Goal: Transaction & Acquisition: Book appointment/travel/reservation

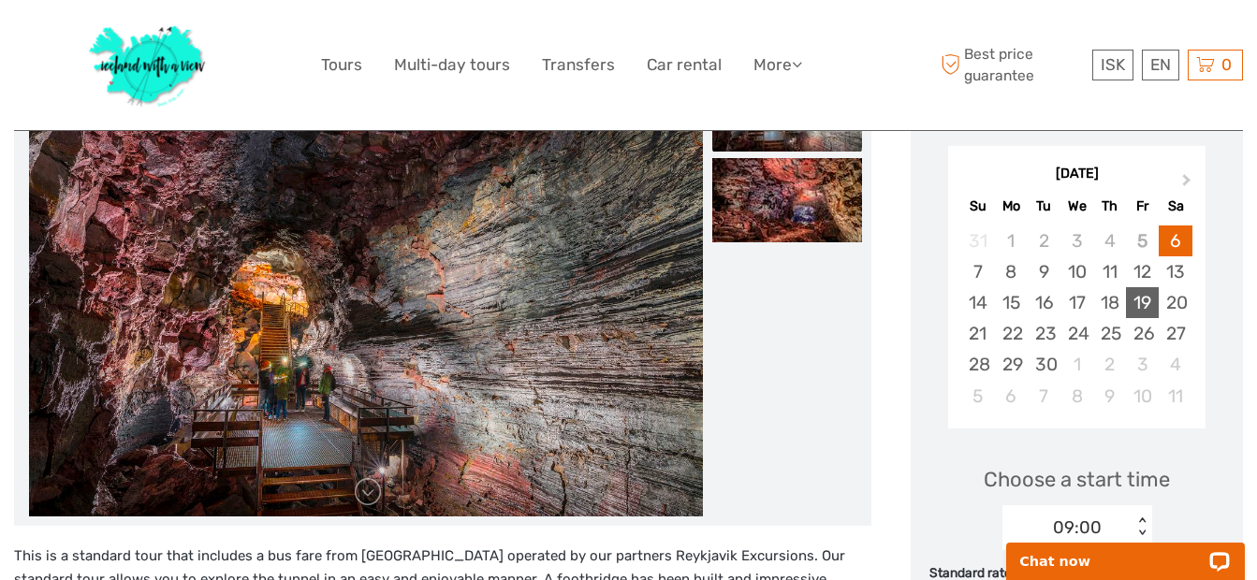
click at [1140, 298] on div "19" at bounding box center [1142, 302] width 33 height 31
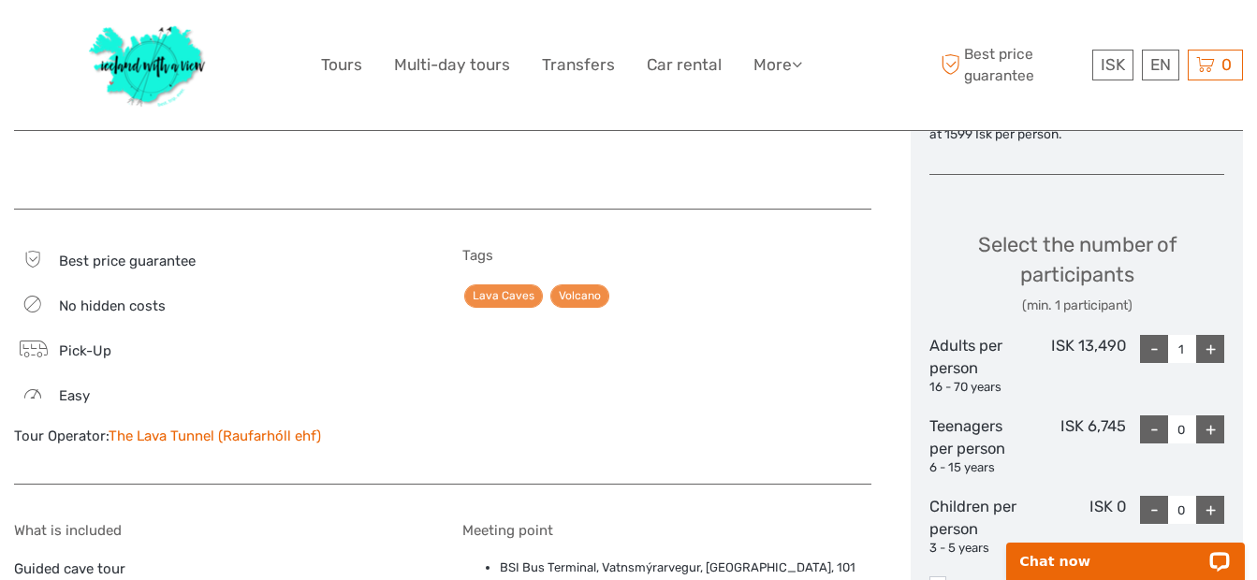
scroll to position [862, 0]
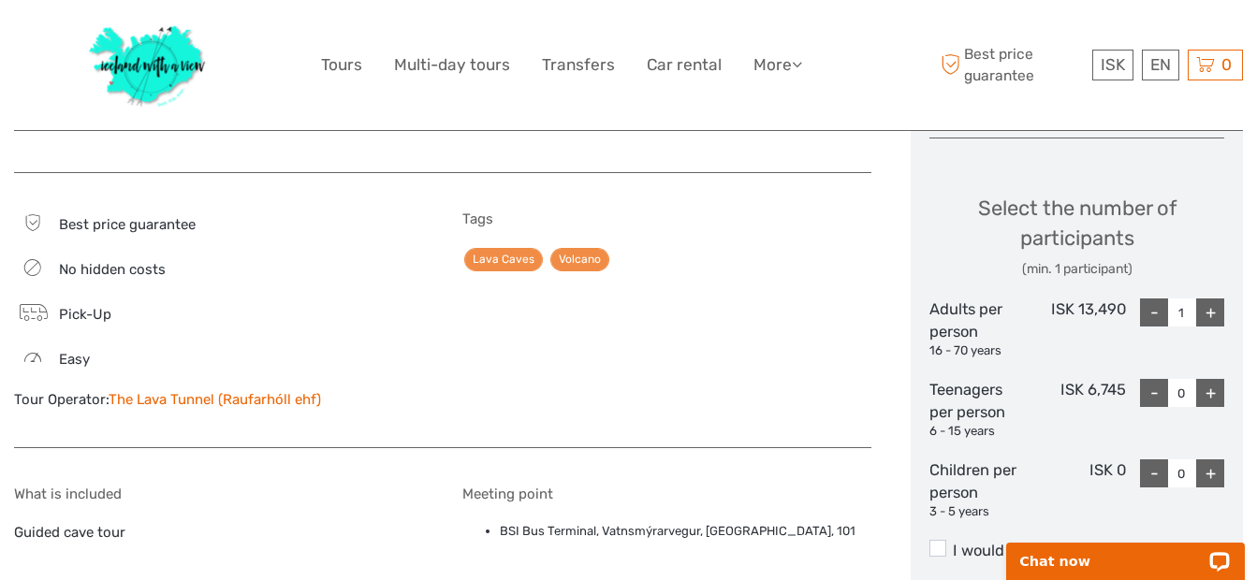
click at [1209, 379] on div "+" at bounding box center [1210, 393] width 28 height 28
type input "1"
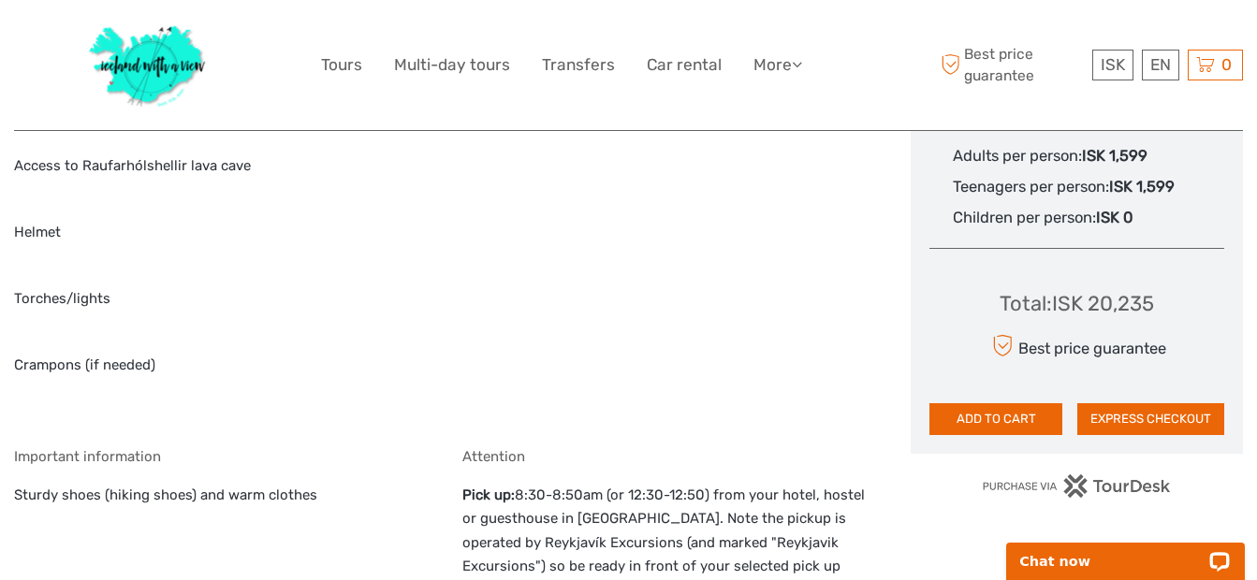
scroll to position [1301, 0]
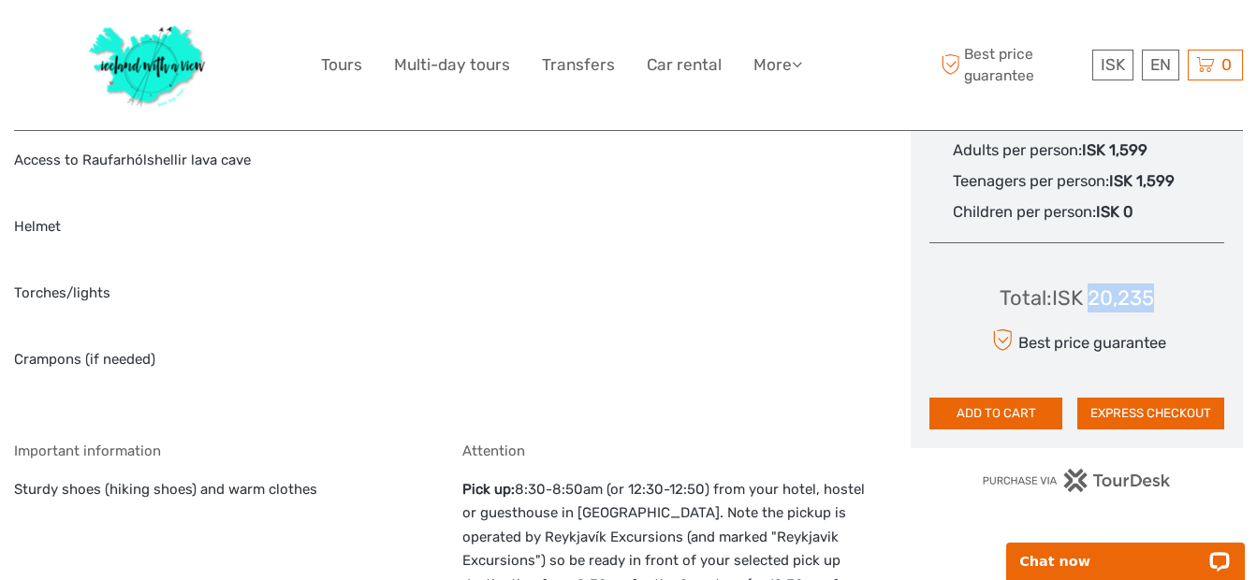
drag, startPoint x: 1156, startPoint y: 279, endPoint x: 1092, endPoint y: 280, distance: 63.7
click at [1092, 284] on div "Total : ISK 20,235" at bounding box center [1077, 298] width 154 height 29
click at [1162, 281] on div "Total : ISK 20,235 Best price guarantee ADD TO CART EXPRESS CHECKOUT" at bounding box center [1076, 343] width 295 height 171
click at [1159, 279] on div "Total : ISK 20,235 Best price guarantee ADD TO CART EXPRESS CHECKOUT" at bounding box center [1076, 343] width 295 height 171
click at [1186, 258] on div "Total : ISK 20,235 Best price guarantee ADD TO CART EXPRESS CHECKOUT" at bounding box center [1076, 343] width 295 height 171
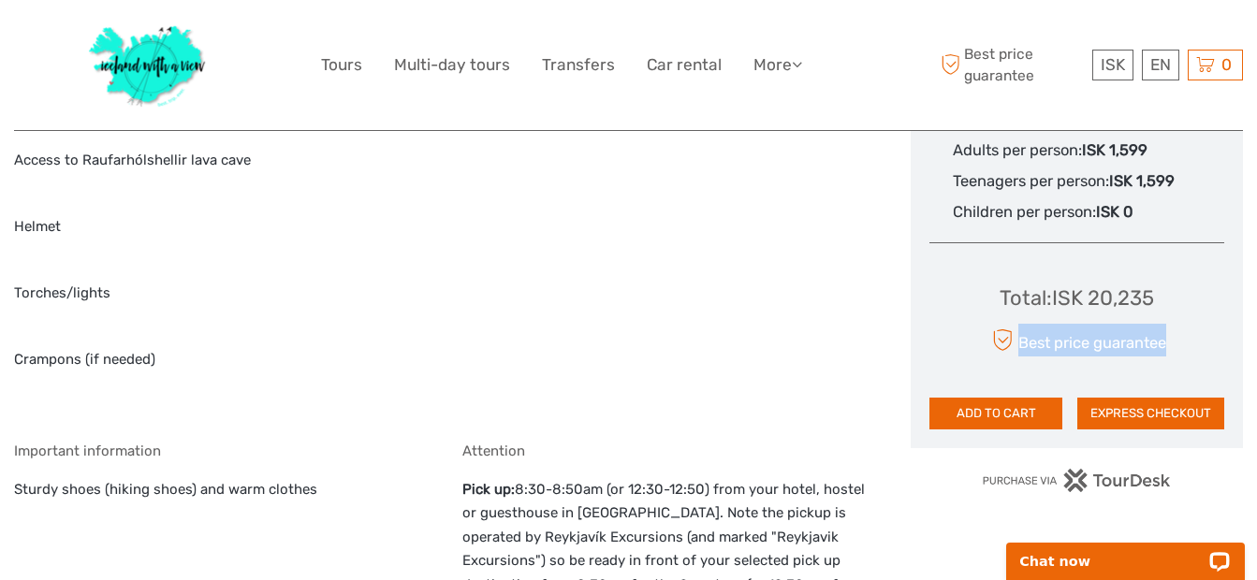
click at [1174, 265] on div "Total : ISK 20,235 Best price guarantee ADD TO CART EXPRESS CHECKOUT" at bounding box center [1076, 343] width 295 height 171
click at [1174, 263] on div "Total : ISK 20,235 Best price guarantee ADD TO CART EXPRESS CHECKOUT" at bounding box center [1076, 343] width 295 height 171
click at [1107, 284] on div "Total : ISK 20,235" at bounding box center [1077, 298] width 154 height 29
drag, startPoint x: 1107, startPoint y: 280, endPoint x: 1156, endPoint y: 286, distance: 49.1
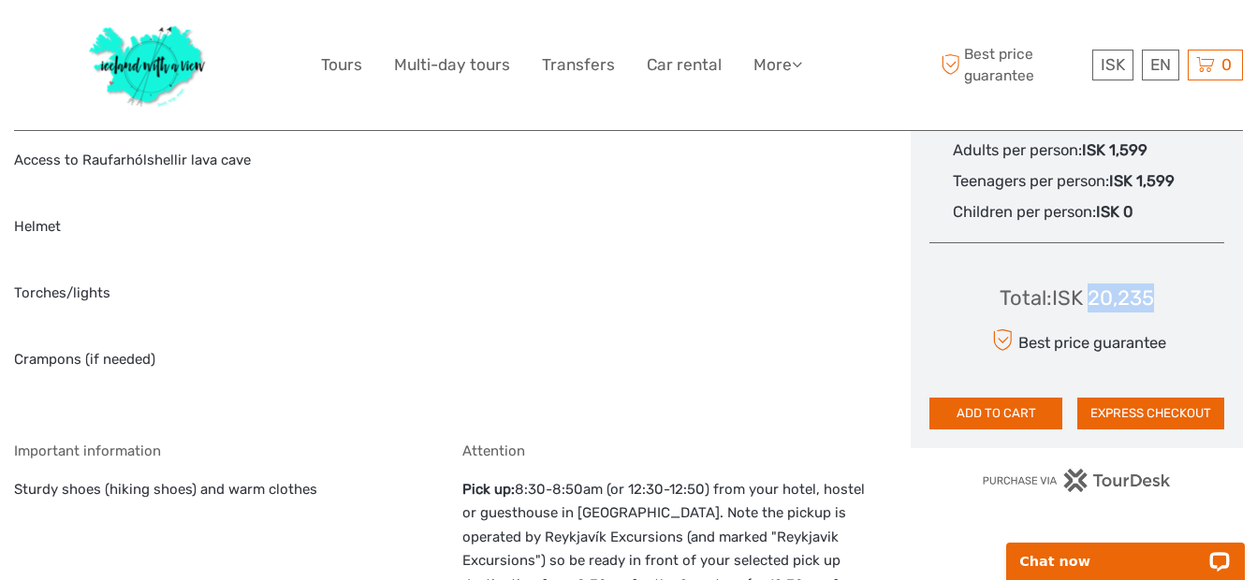
click at [1154, 286] on div "Total : ISK 20,235" at bounding box center [1077, 298] width 154 height 29
drag, startPoint x: 1155, startPoint y: 281, endPoint x: 1053, endPoint y: 281, distance: 102.0
click at [1053, 284] on div "Total : ISK 20,235" at bounding box center [1077, 298] width 154 height 29
copy div "ISK 20,235"
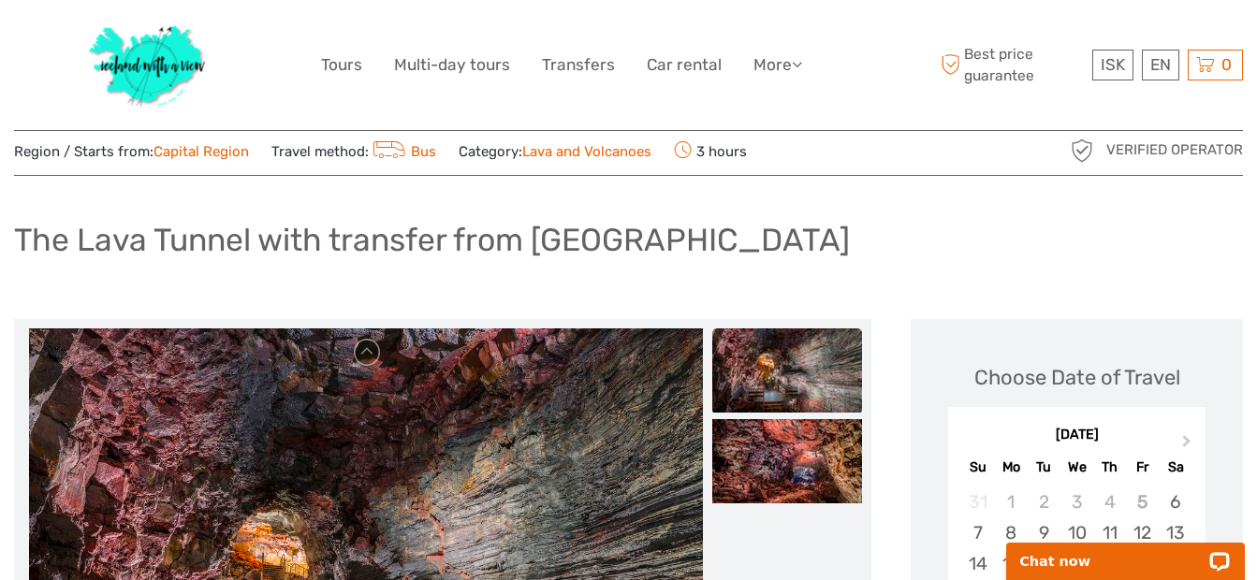
scroll to position [0, 0]
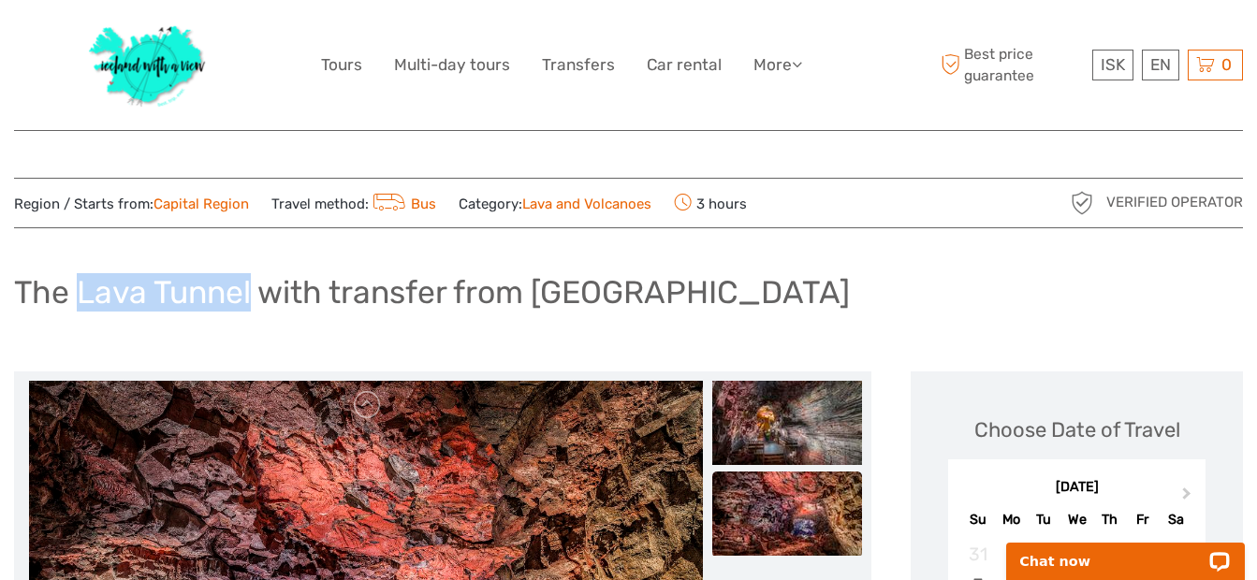
drag, startPoint x: 254, startPoint y: 295, endPoint x: 80, endPoint y: 288, distance: 174.2
click at [80, 288] on h1 "The Lava Tunnel with transfer from [GEOGRAPHIC_DATA]" at bounding box center [432, 292] width 836 height 38
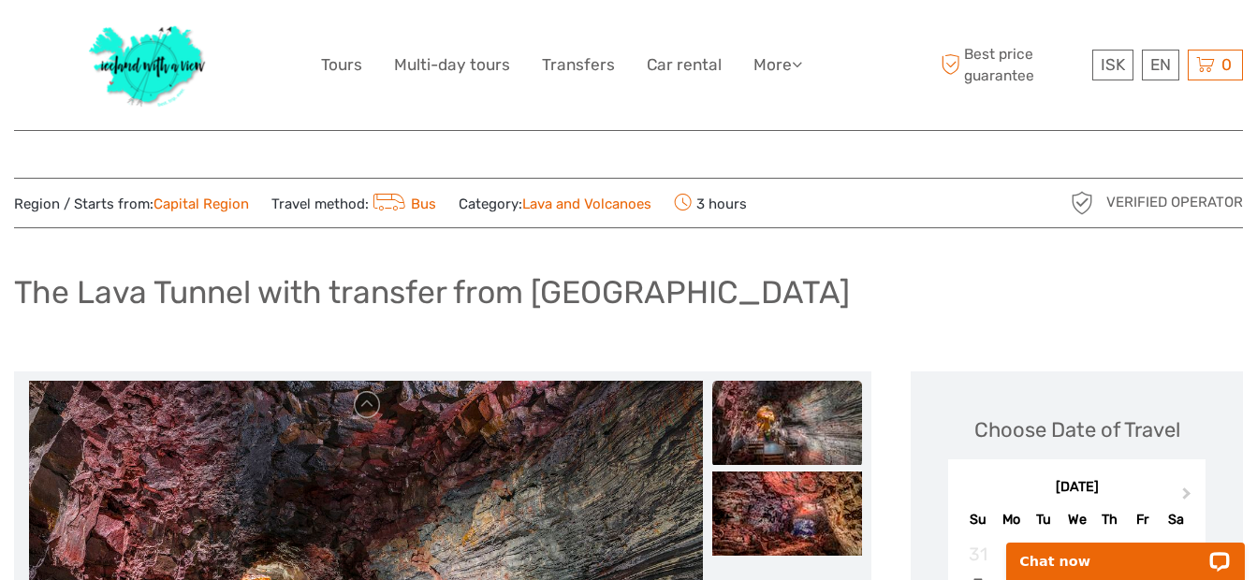
click at [901, 219] on div "Region / Starts from: Capital Region Travel method: Bus Category: Lava and Volc…" at bounding box center [628, 203] width 1229 height 51
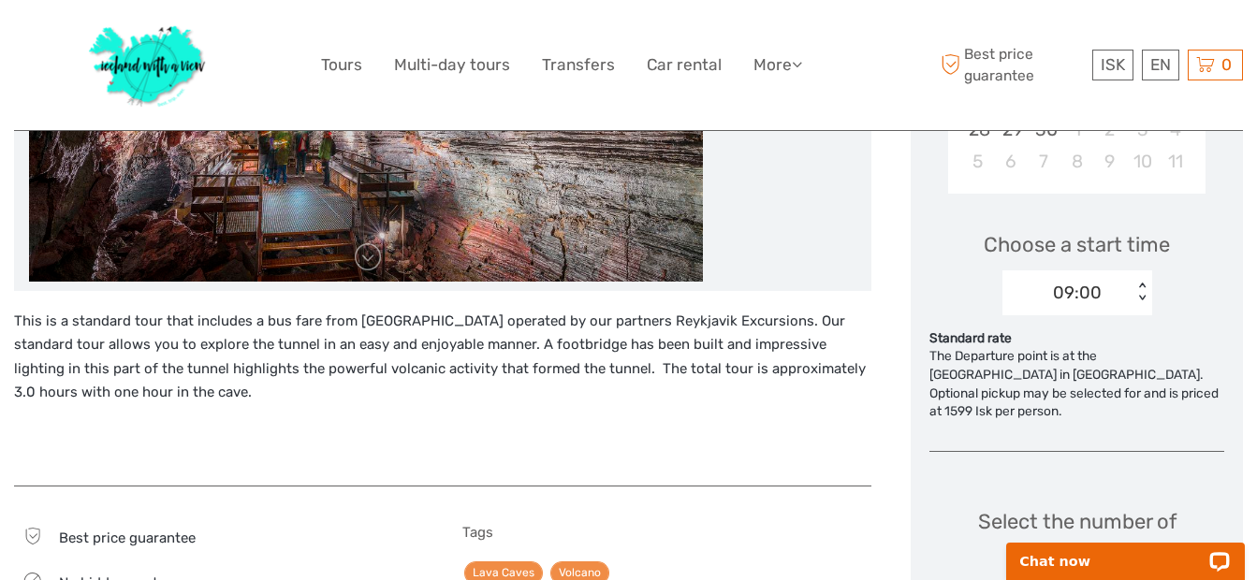
scroll to position [601, 0]
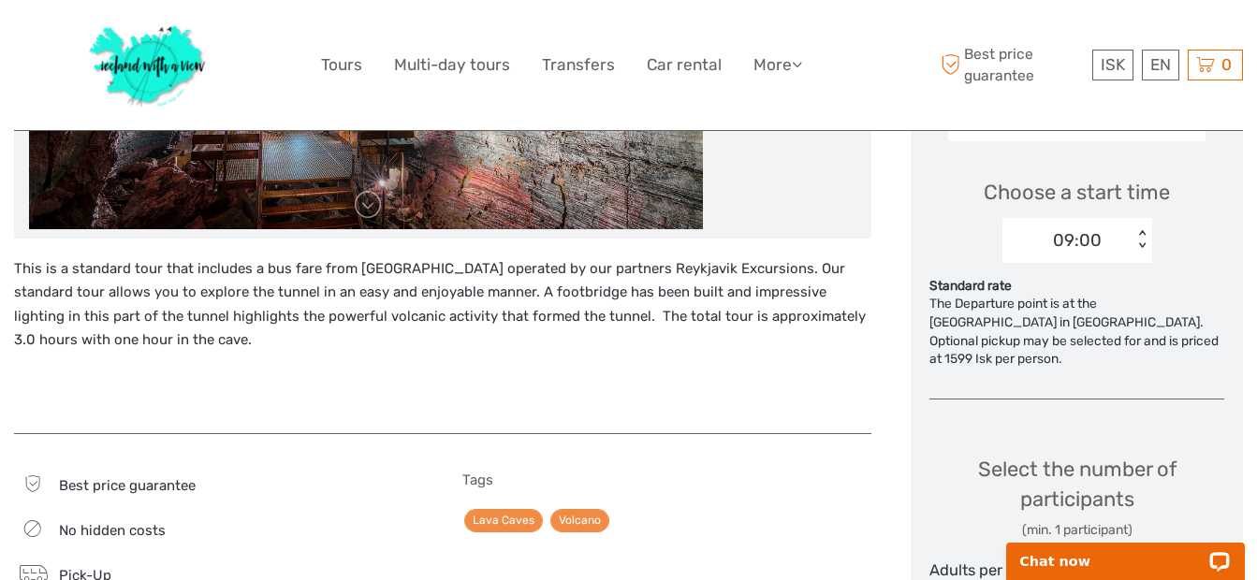
click at [1127, 244] on div "09:00" at bounding box center [1067, 241] width 130 height 28
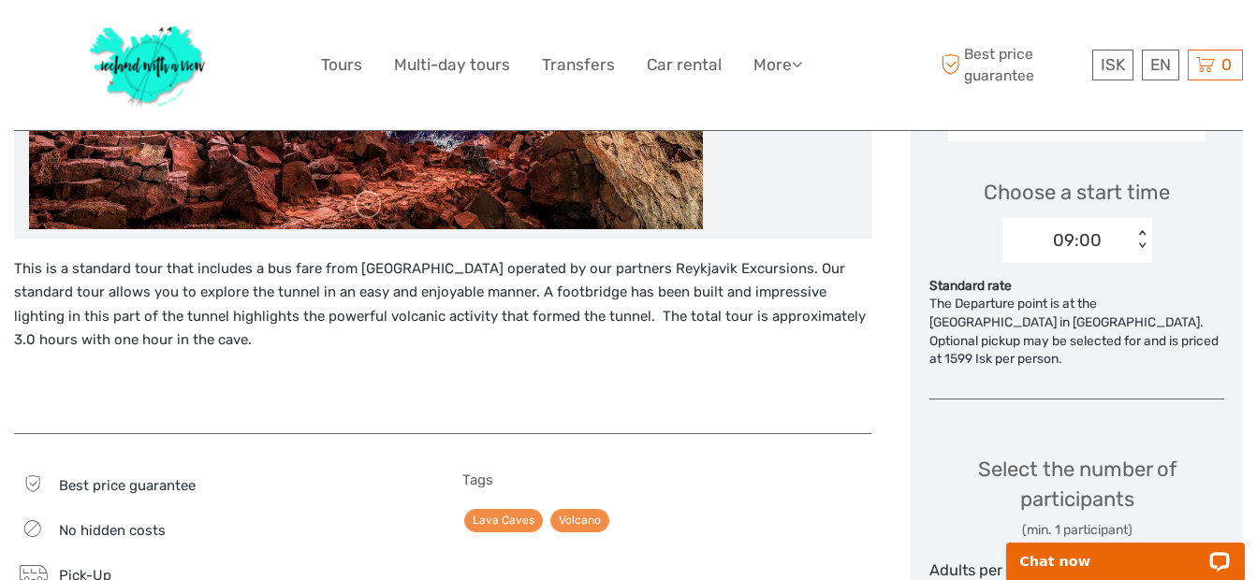
click at [1127, 244] on div "09:00" at bounding box center [1067, 241] width 130 height 28
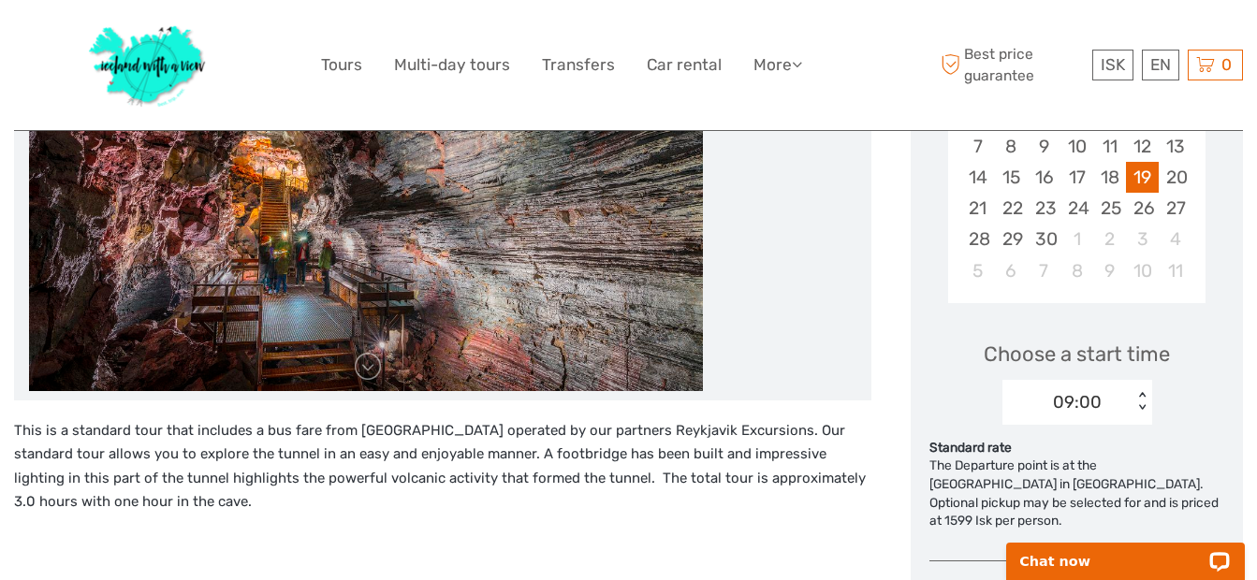
scroll to position [318, 0]
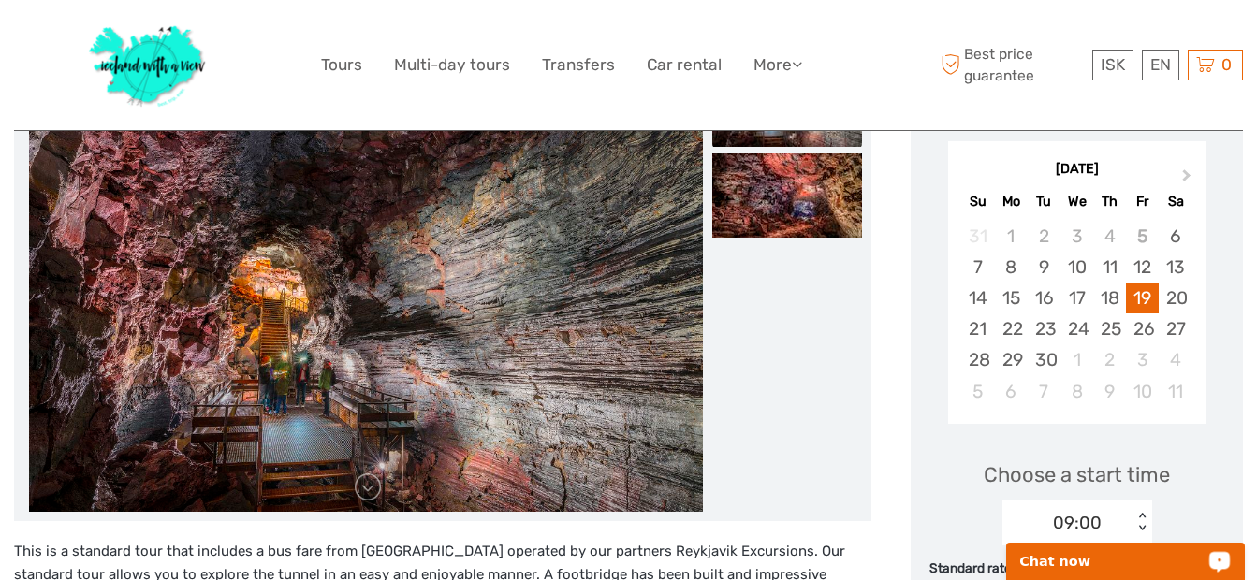
click at [1081, 563] on p "Chat now" at bounding box center [1112, 561] width 185 height 15
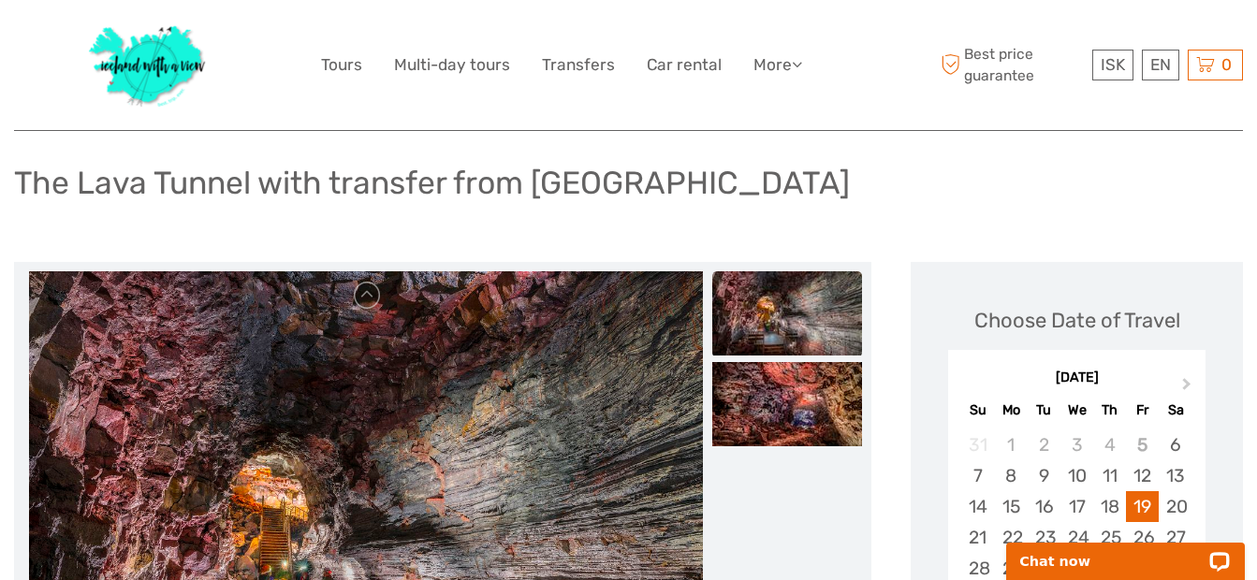
scroll to position [0, 0]
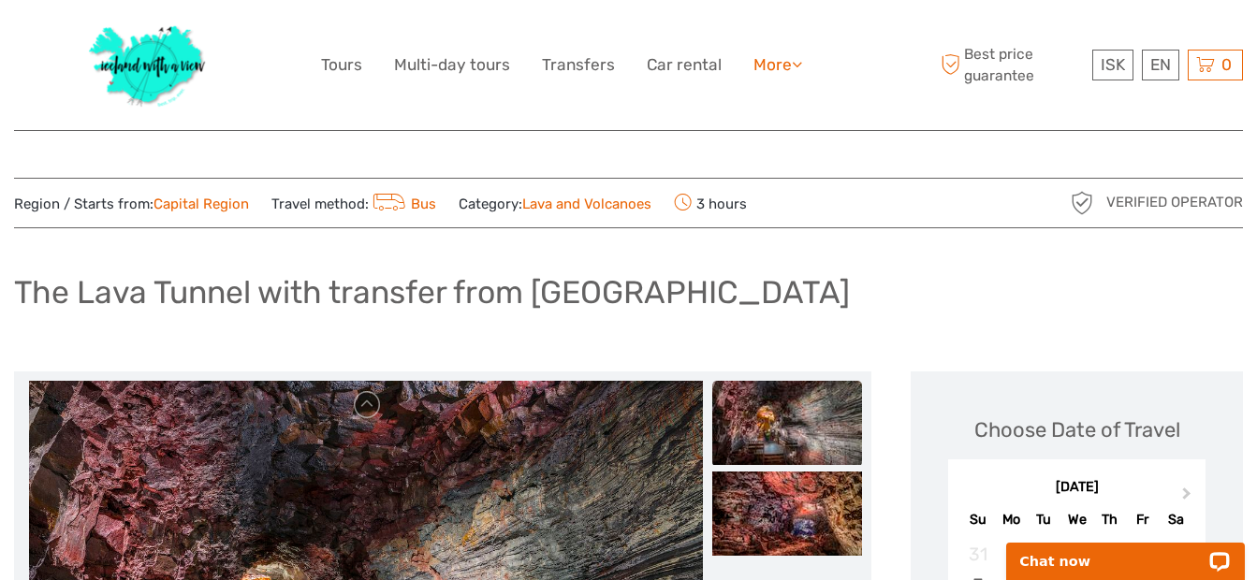
click at [790, 69] on link "More" at bounding box center [777, 64] width 49 height 27
click at [880, 30] on div "ISK ISK € $ £ EN English Español Deutsch Tours Multi-day tours Transfers Car re…" at bounding box center [628, 65] width 615 height 102
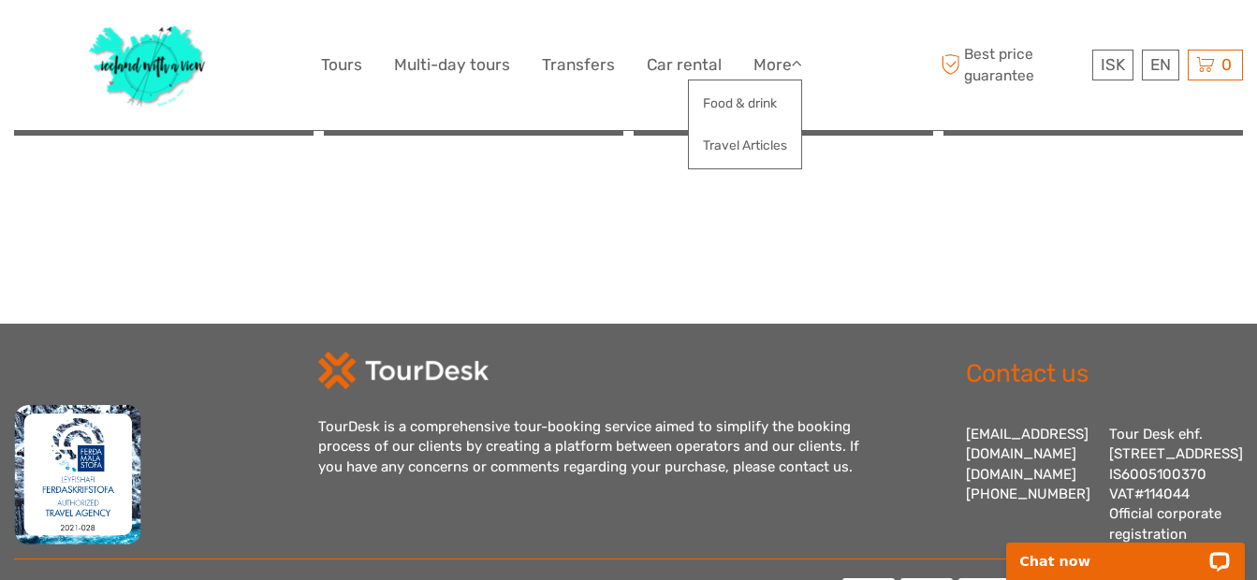
scroll to position [2419, 0]
